Goal: Information Seeking & Learning: Learn about a topic

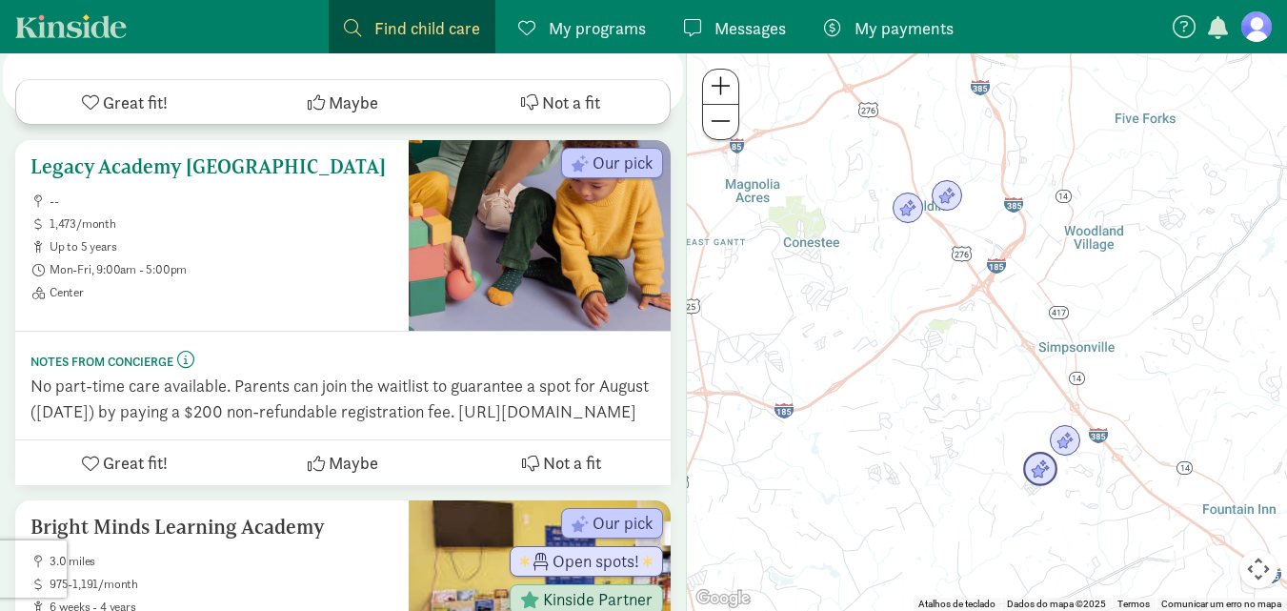
scroll to position [1248, 0]
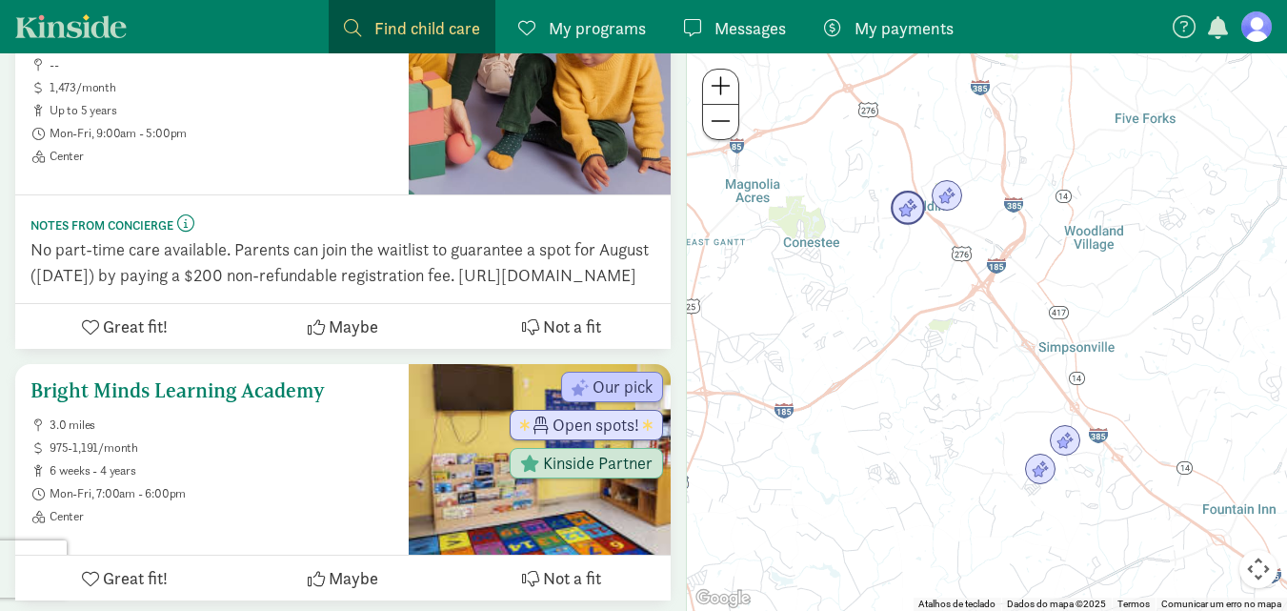
click at [269, 387] on h5 "Bright Minds Learning Academy" at bounding box center [211, 390] width 363 height 23
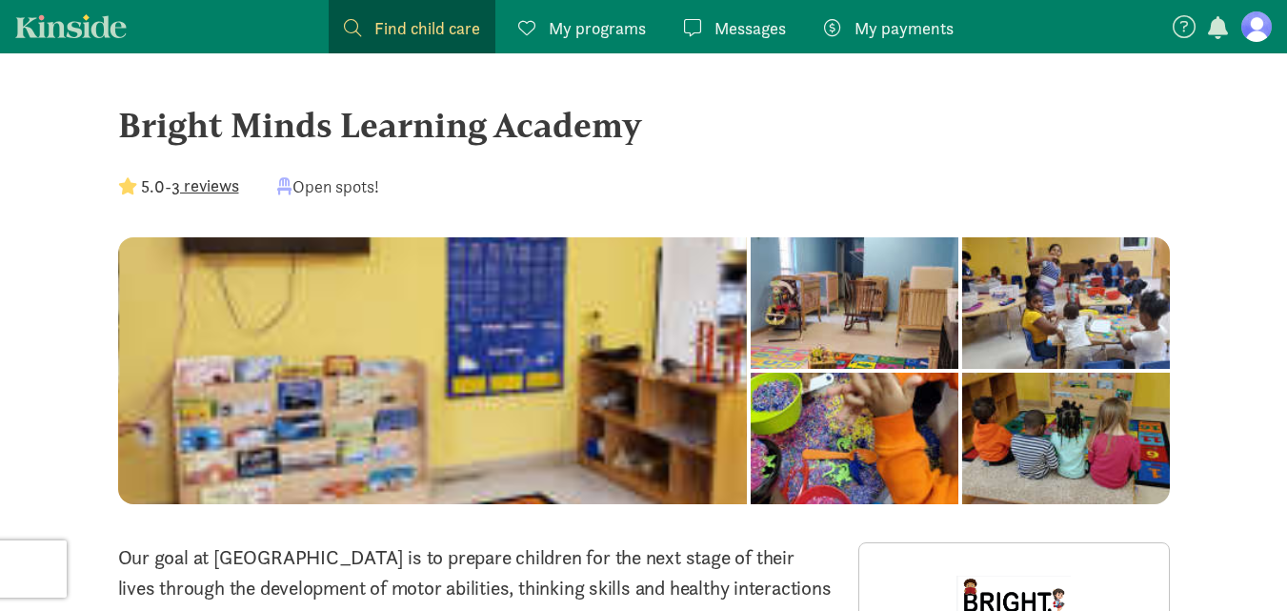
click at [220, 178] on button "3 reviews" at bounding box center [206, 185] width 68 height 26
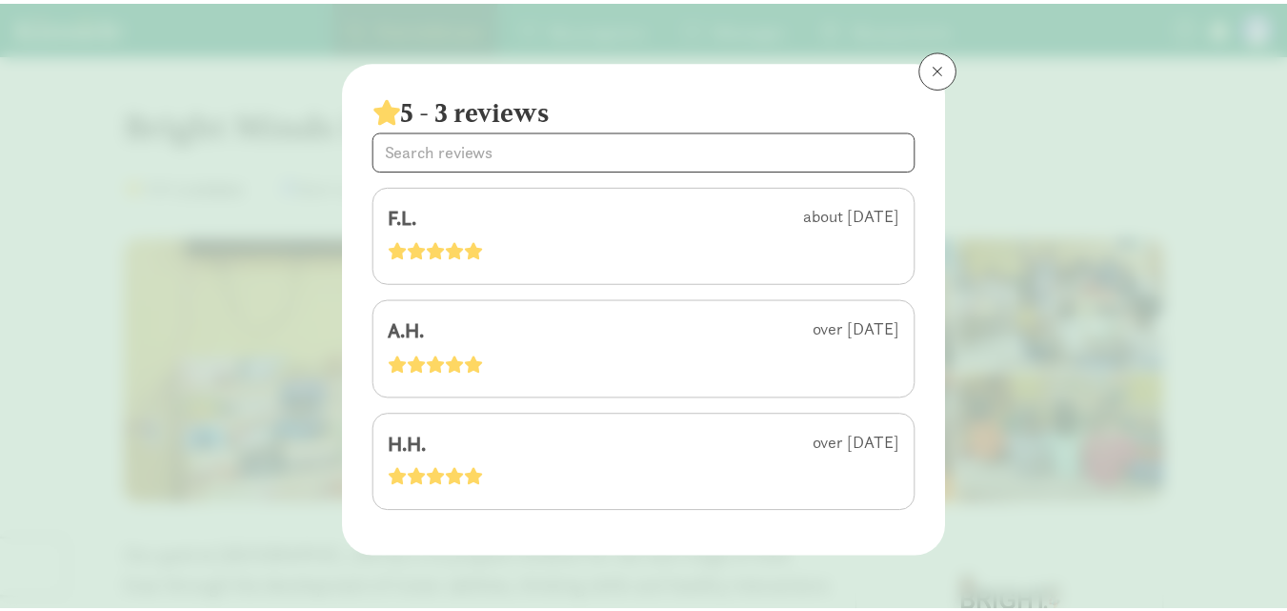
scroll to position [8, 0]
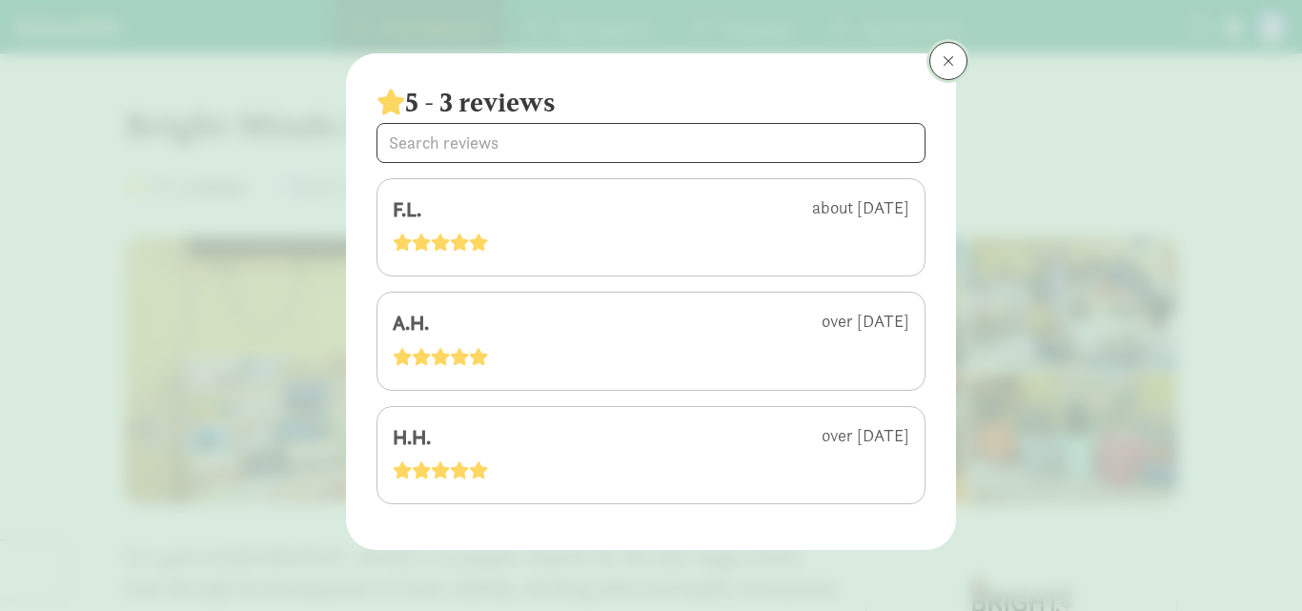
click at [942, 59] on span at bounding box center [947, 60] width 11 height 15
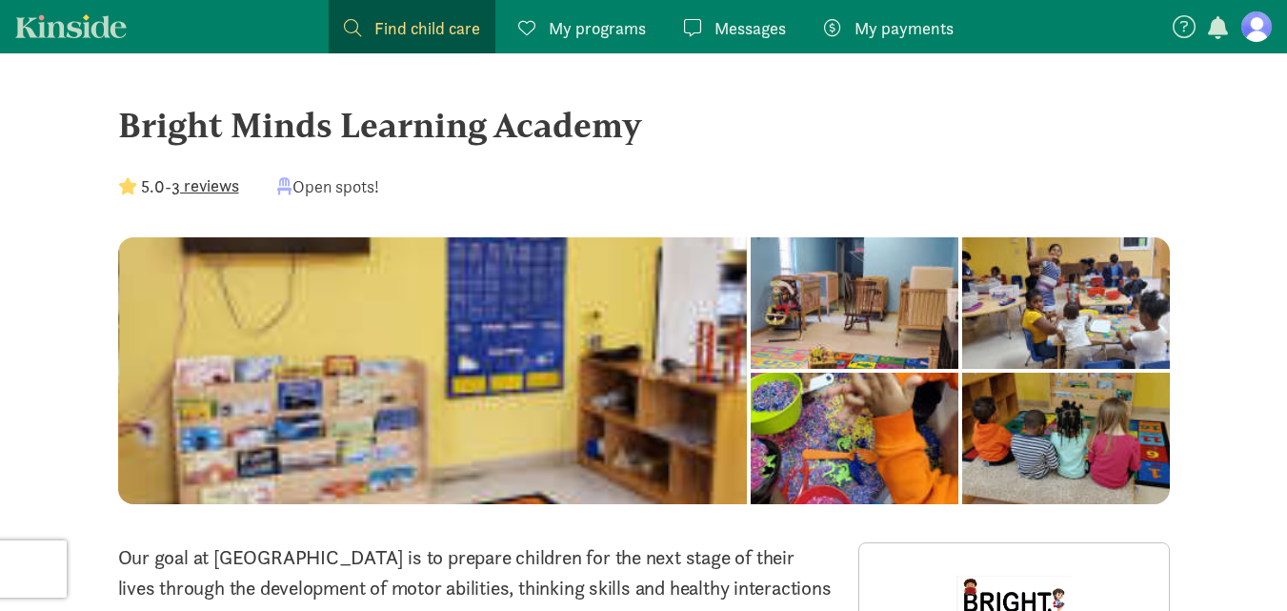
drag, startPoint x: 130, startPoint y: 117, endPoint x: 667, endPoint y: 110, distance: 537.5
click at [667, 110] on div "Bright Minds Learning Academy" at bounding box center [644, 124] width 1052 height 51
copy div "right Minds Learning Academy"
